Goal: Information Seeking & Learning: Learn about a topic

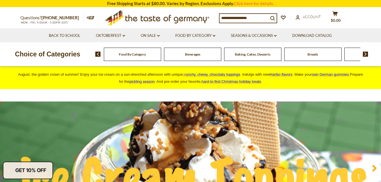
click at [259, 53] on span "Baking, Cakes, Desserts" at bounding box center [252, 54] width 35 height 4
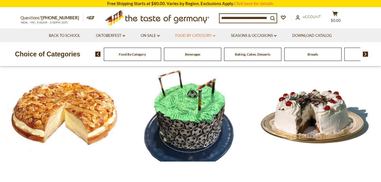
click at [215, 35] on icon "dropdown_arrow" at bounding box center [214, 36] width 3 height 2
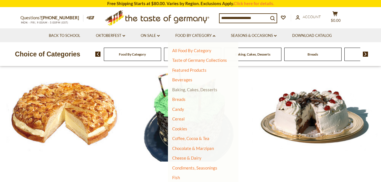
click at [190, 89] on link "Baking, Cakes, Desserts" at bounding box center [194, 89] width 45 height 5
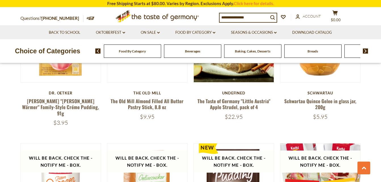
scroll to position [463, 0]
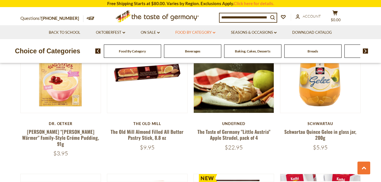
click at [215, 32] on icon "dropdown_arrow" at bounding box center [214, 33] width 3 height 2
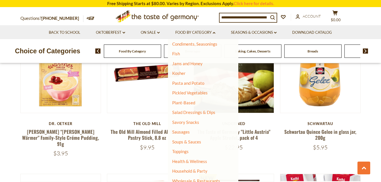
scroll to position [124, 0]
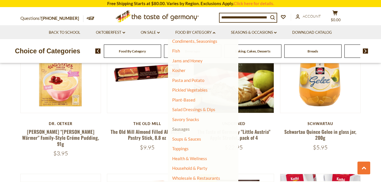
click at [181, 128] on link "Sausages" at bounding box center [181, 128] width 18 height 5
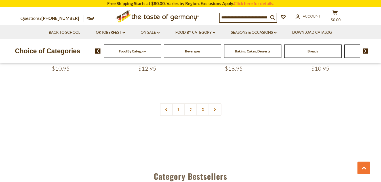
scroll to position [1389, 0]
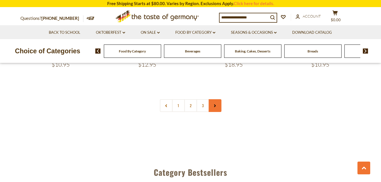
click at [215, 104] on use at bounding box center [215, 105] width 2 height 3
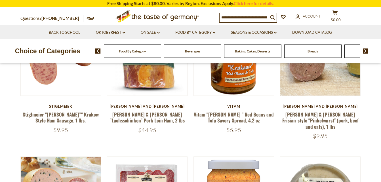
scroll to position [179, 0]
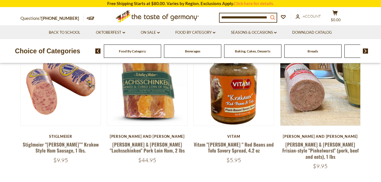
click at [275, 16] on icon "search_icon" at bounding box center [272, 17] width 5 height 5
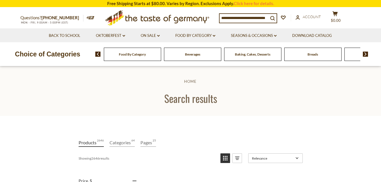
click at [268, 18] on input at bounding box center [243, 18] width 49 height 8
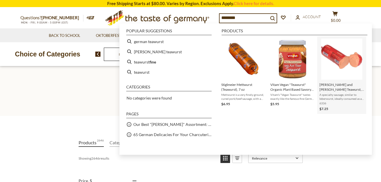
type input "********"
click at [342, 92] on span "Schaller and Weber Teawurst, 7 oz." at bounding box center [341, 87] width 45 height 10
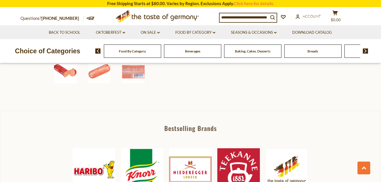
scroll to position [217, 0]
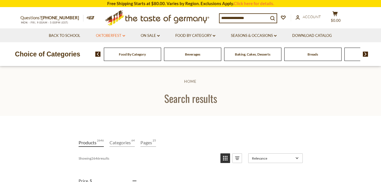
click at [123, 35] on icon at bounding box center [123, 36] width 3 height 2
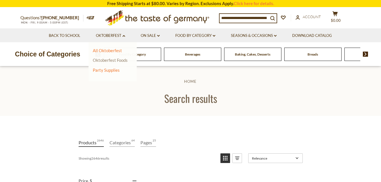
click at [99, 60] on link "Oktoberfest Foods" at bounding box center [110, 60] width 35 height 5
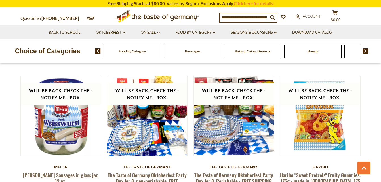
scroll to position [463, 0]
